Goal: Task Accomplishment & Management: Use online tool/utility

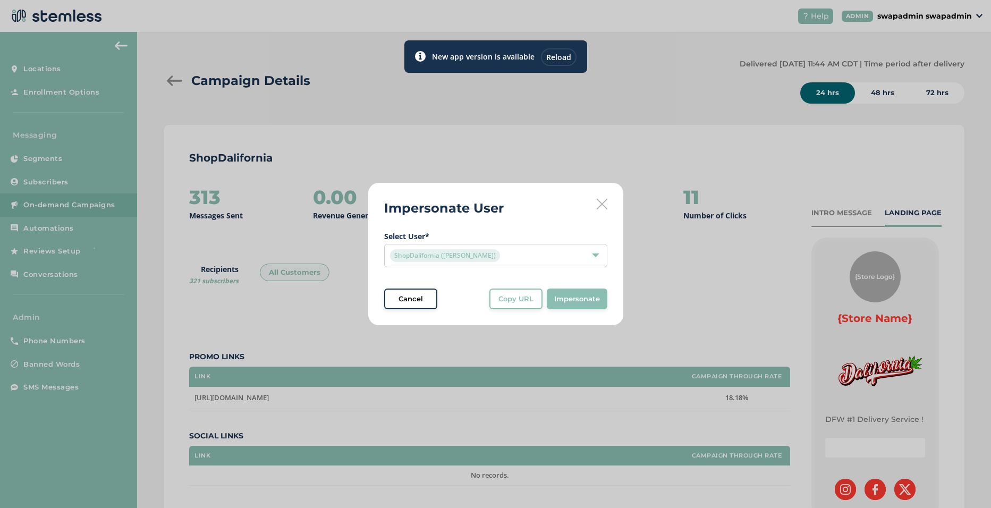
click at [602, 206] on icon at bounding box center [602, 204] width 11 height 11
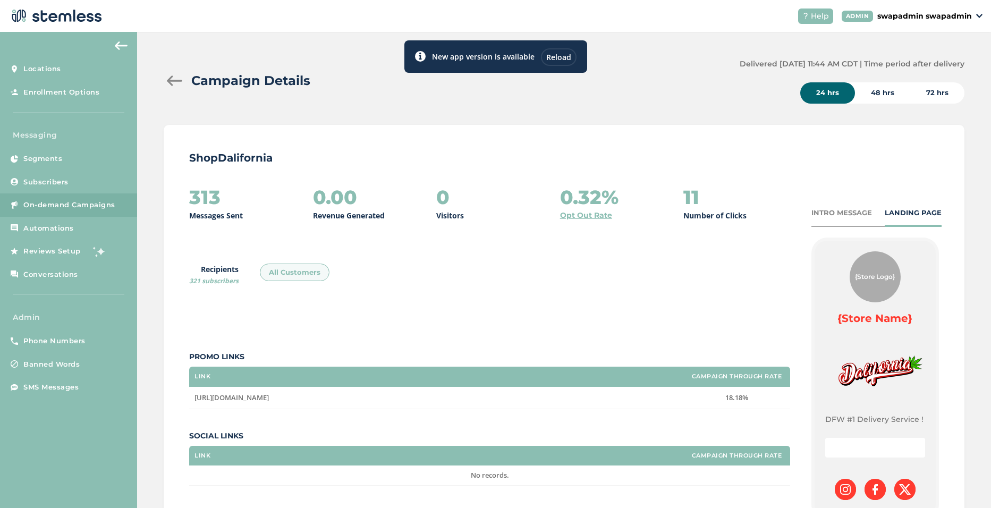
click at [565, 51] on div "Reload" at bounding box center [559, 57] width 36 height 18
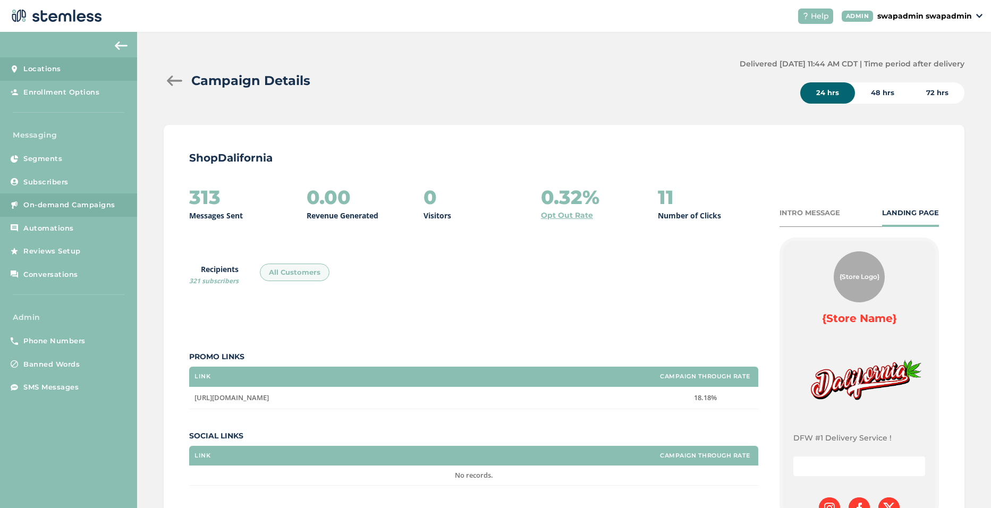
click at [33, 73] on span "Locations" at bounding box center [42, 69] width 38 height 11
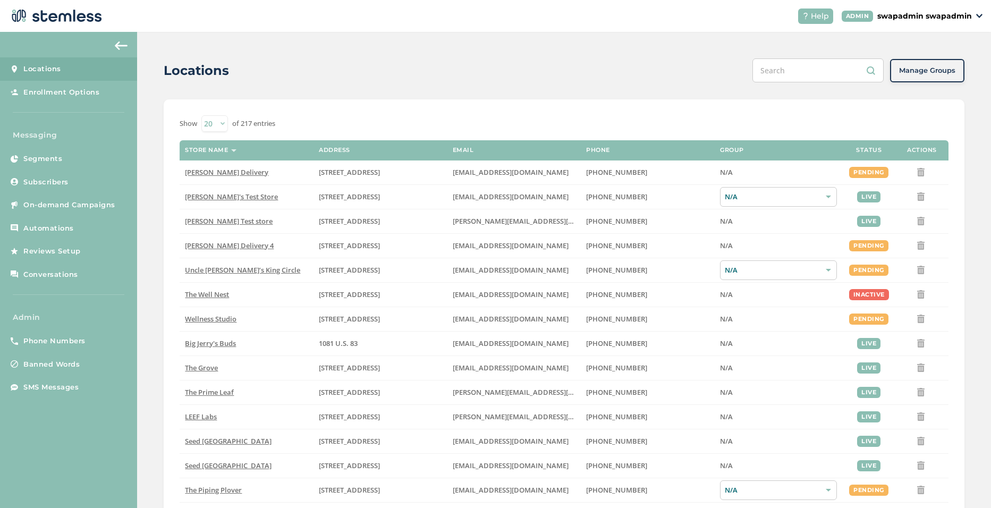
click at [792, 72] on input "text" at bounding box center [818, 70] width 131 height 24
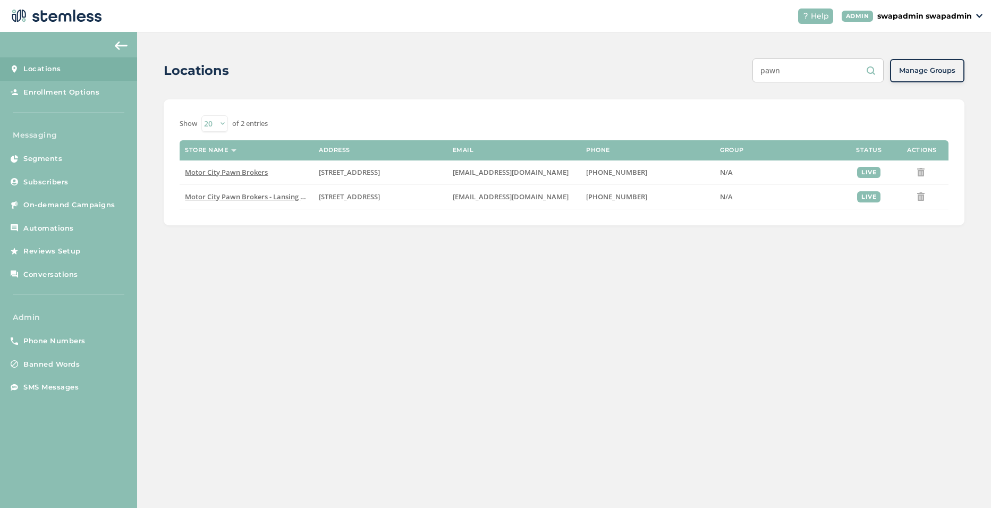
click at [920, 18] on p "swapadmin swapadmin" at bounding box center [925, 16] width 95 height 11
click at [931, 77] on span "Impersonate" at bounding box center [945, 76] width 52 height 11
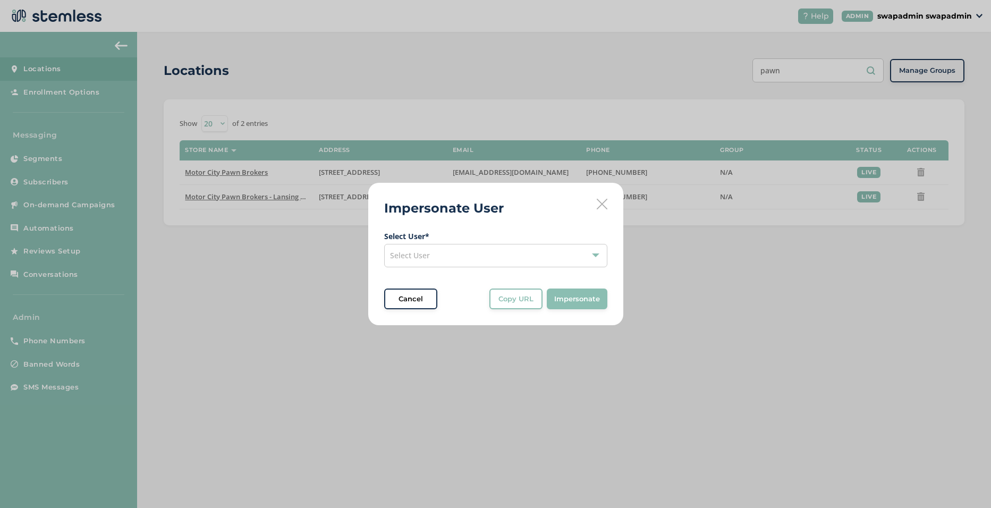
click at [602, 204] on icon at bounding box center [602, 204] width 11 height 11
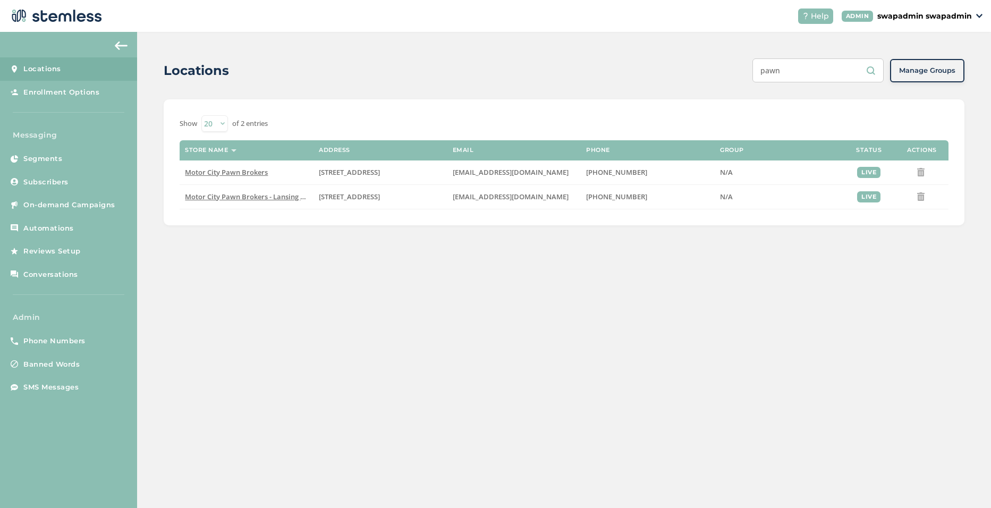
click at [787, 71] on input "pawn" at bounding box center [818, 70] width 131 height 24
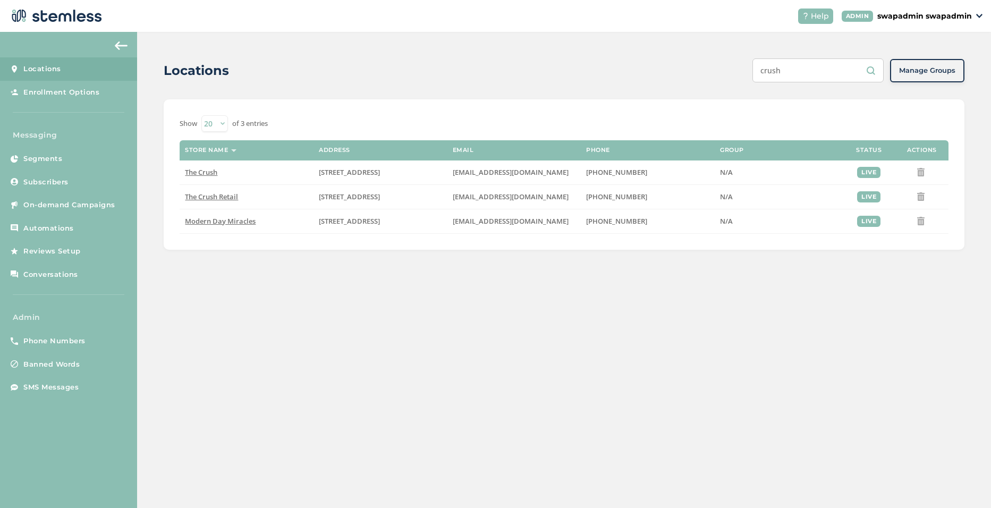
type input "crush"
click at [944, 19] on p "swapadmin swapadmin" at bounding box center [925, 16] width 95 height 11
click at [933, 79] on span "Impersonate" at bounding box center [945, 76] width 52 height 11
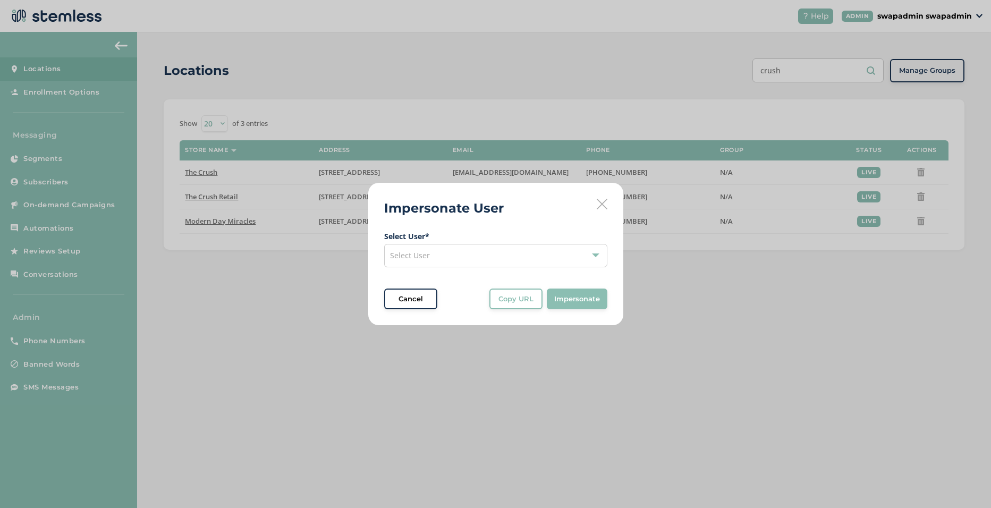
click at [449, 255] on div "Select User" at bounding box center [495, 255] width 223 height 23
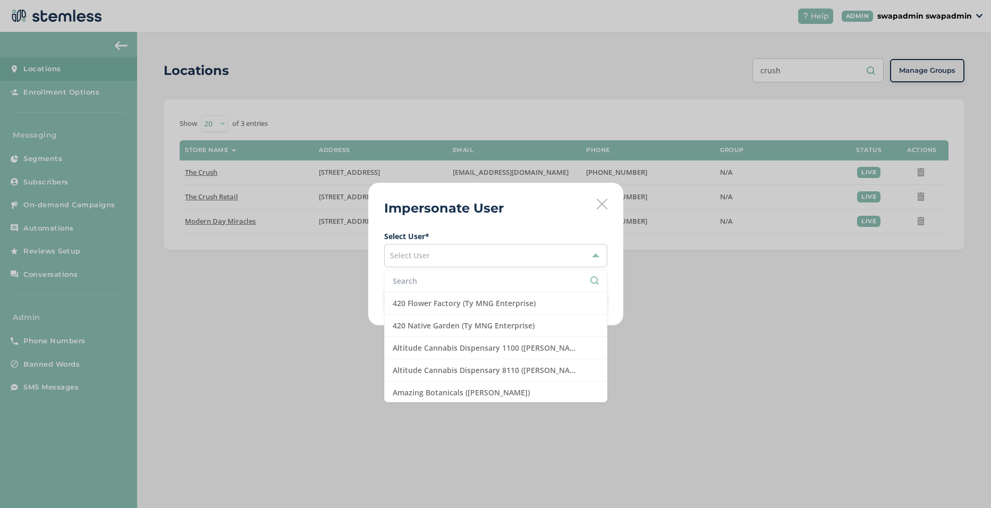
click at [434, 279] on input "text" at bounding box center [496, 280] width 206 height 11
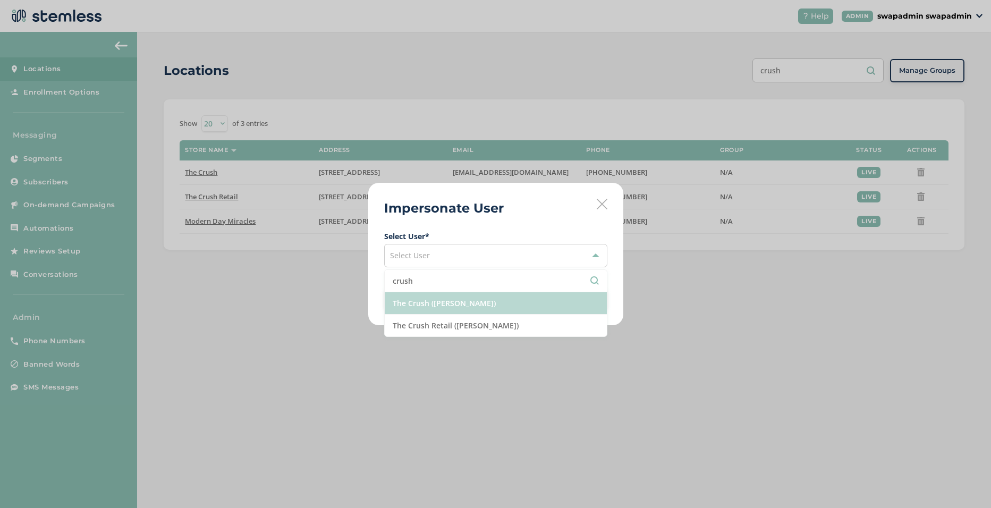
type input "crush"
click at [453, 297] on li "The Crush (Rick Plank)" at bounding box center [496, 303] width 222 height 22
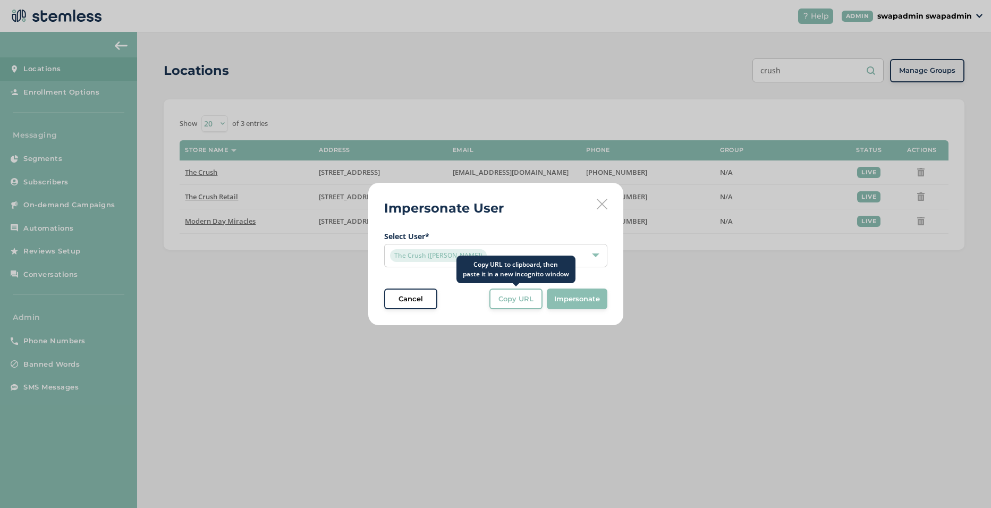
click at [518, 297] on span "Copy URL" at bounding box center [516, 299] width 35 height 11
